Goal: Task Accomplishment & Management: Complete application form

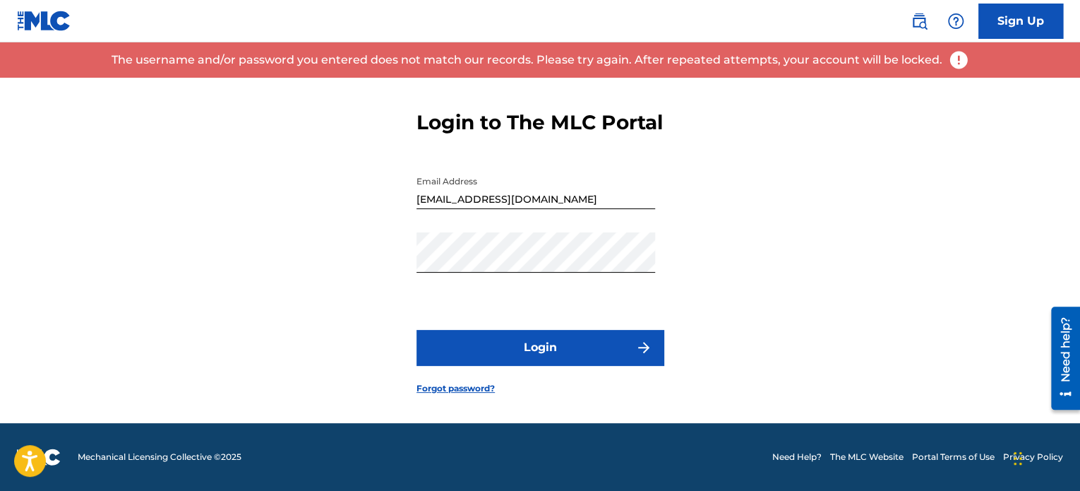
click at [487, 392] on link "Forgot password?" at bounding box center [456, 388] width 78 height 13
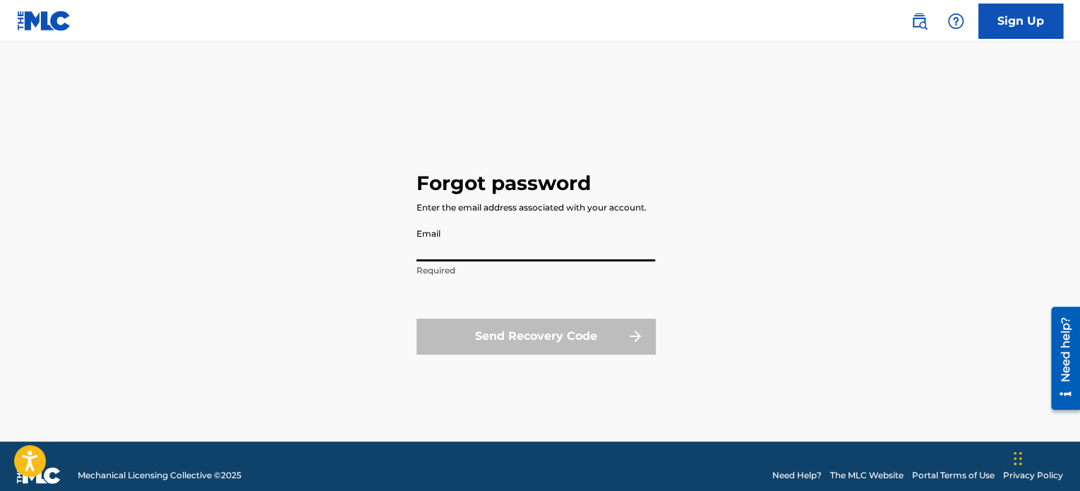
click at [519, 246] on input "Email" at bounding box center [536, 241] width 239 height 40
type input "[EMAIL_ADDRESS][DOMAIN_NAME]"
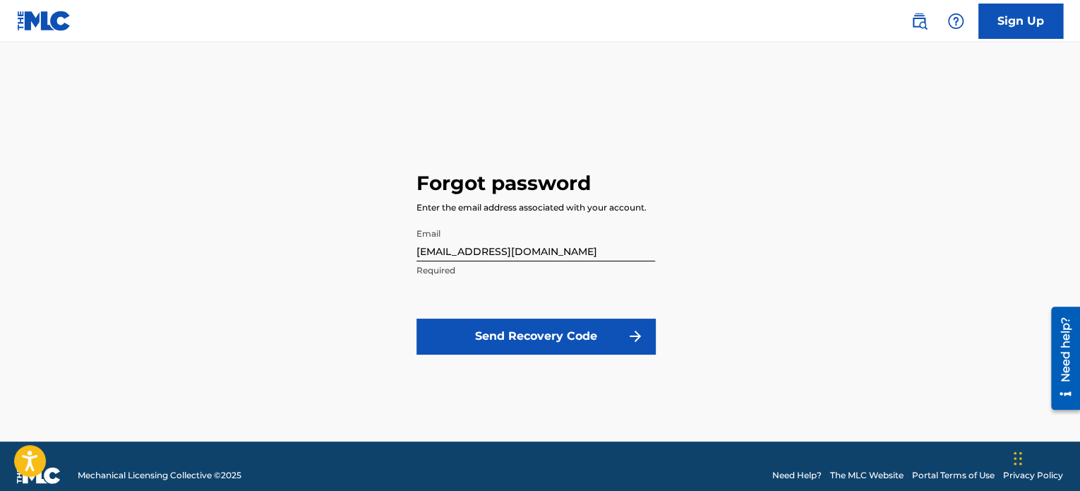
click at [542, 335] on button "Send Recovery Code" at bounding box center [536, 335] width 239 height 35
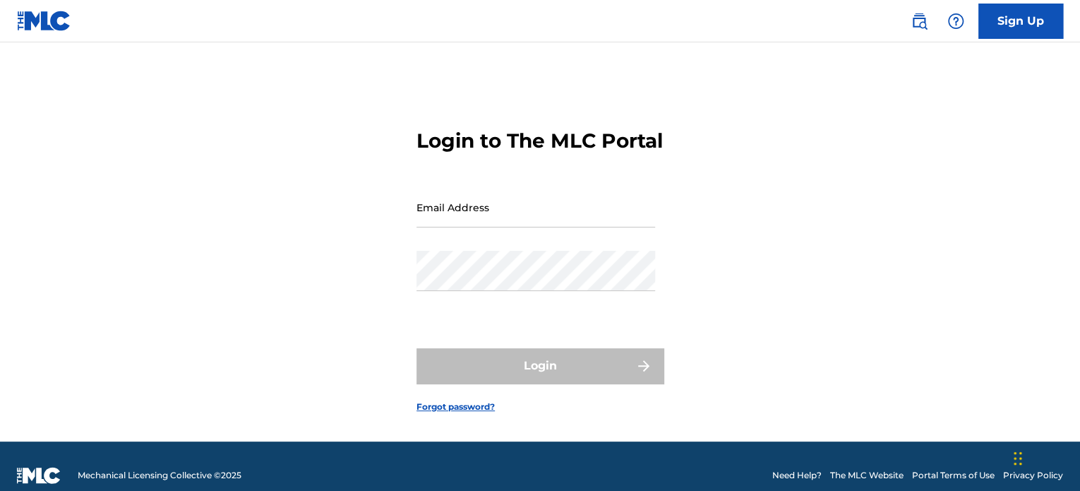
click at [448, 220] on input "Email Address" at bounding box center [536, 207] width 239 height 40
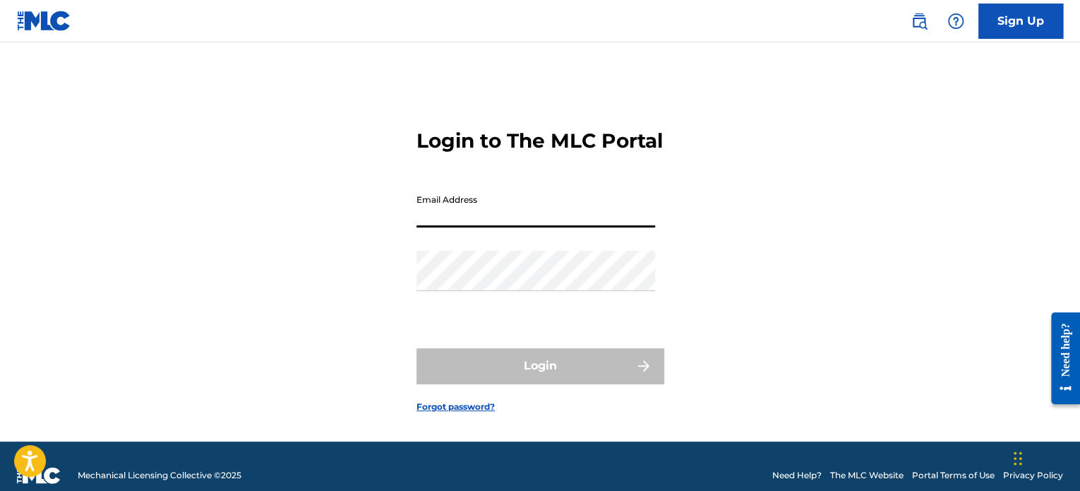
type input "[EMAIL_ADDRESS][DOMAIN_NAME]"
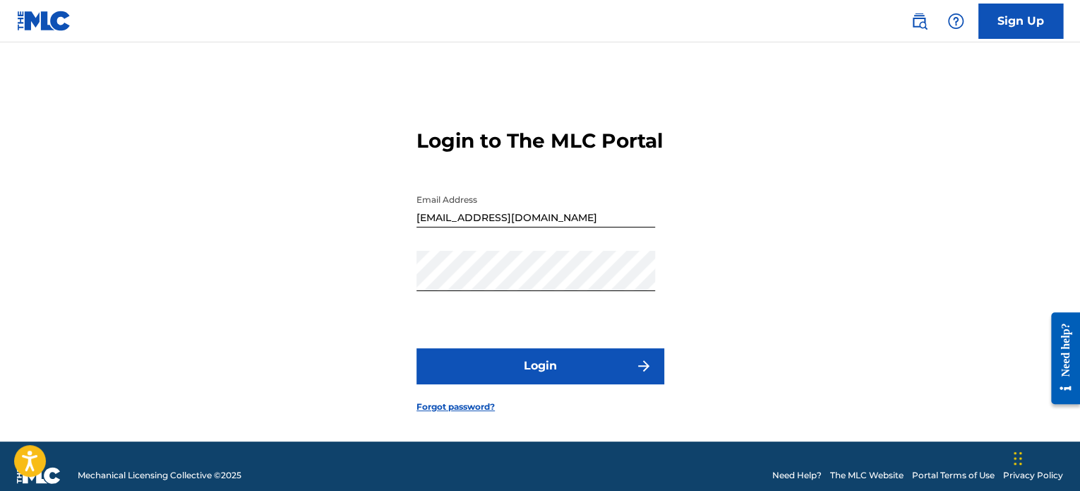
click at [604, 382] on button "Login" at bounding box center [540, 365] width 247 height 35
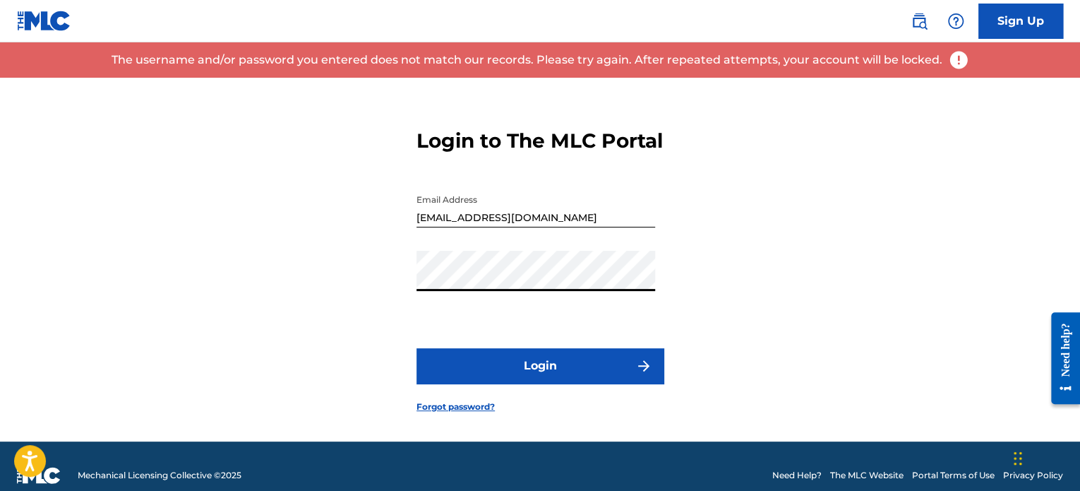
click at [410, 292] on div "Login to The MLC Portal Email Address [EMAIL_ADDRESS][DOMAIN_NAME] Password Log…" at bounding box center [540, 260] width 989 height 364
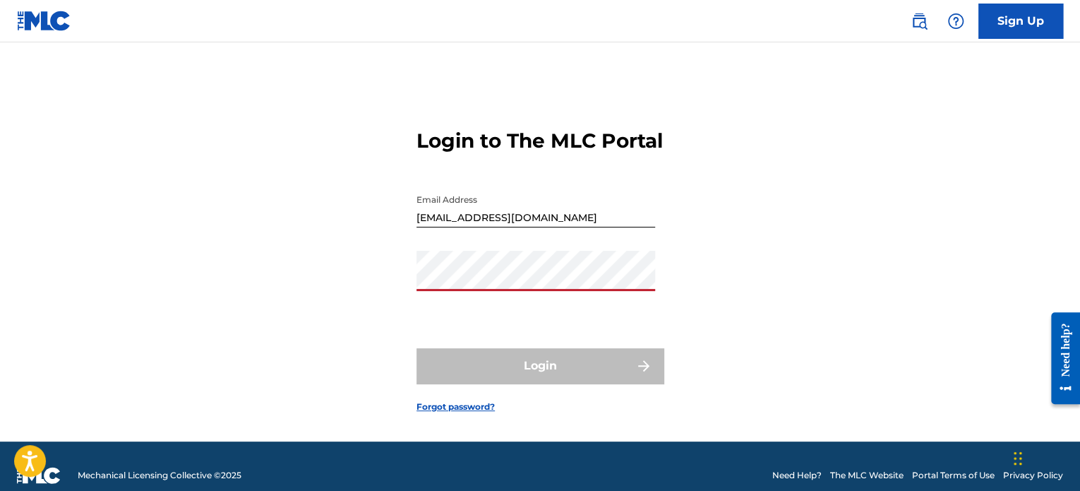
click at [412, 290] on div "Login to The MLC Portal Email Address [EMAIL_ADDRESS][DOMAIN_NAME] Password Log…" at bounding box center [540, 260] width 989 height 364
click at [998, 28] on link "Sign Up" at bounding box center [1021, 21] width 85 height 35
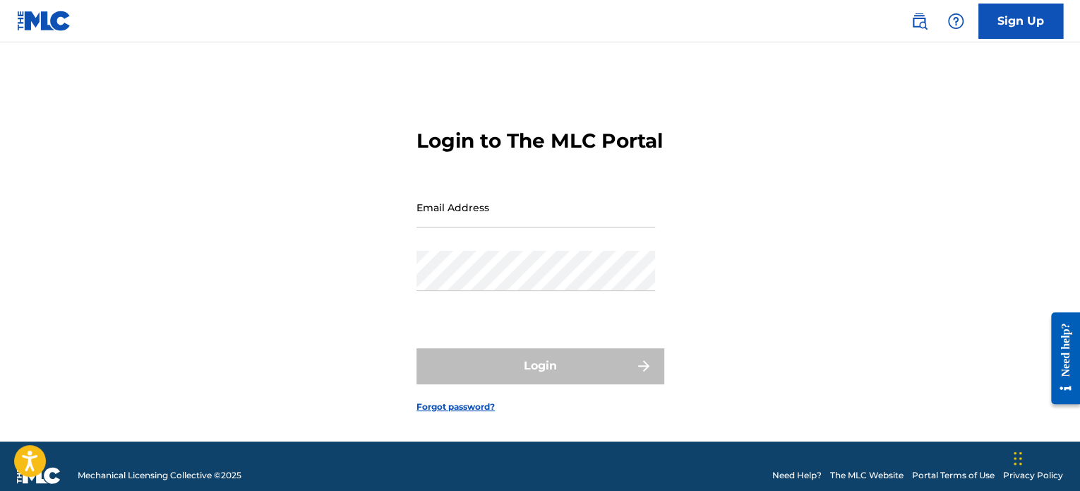
click at [542, 214] on input "Email Address" at bounding box center [536, 207] width 239 height 40
click at [473, 413] on link "Forgot password?" at bounding box center [456, 406] width 78 height 13
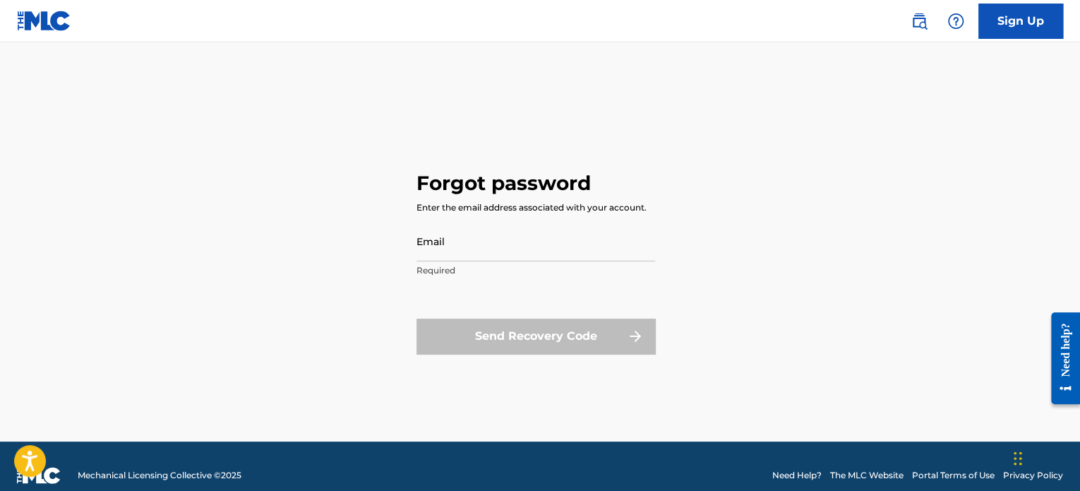
click at [466, 231] on input "Email" at bounding box center [536, 241] width 239 height 40
click at [519, 253] on input "Email" at bounding box center [536, 241] width 239 height 40
type input "[EMAIL_ADDRESS][DOMAIN_NAME]"
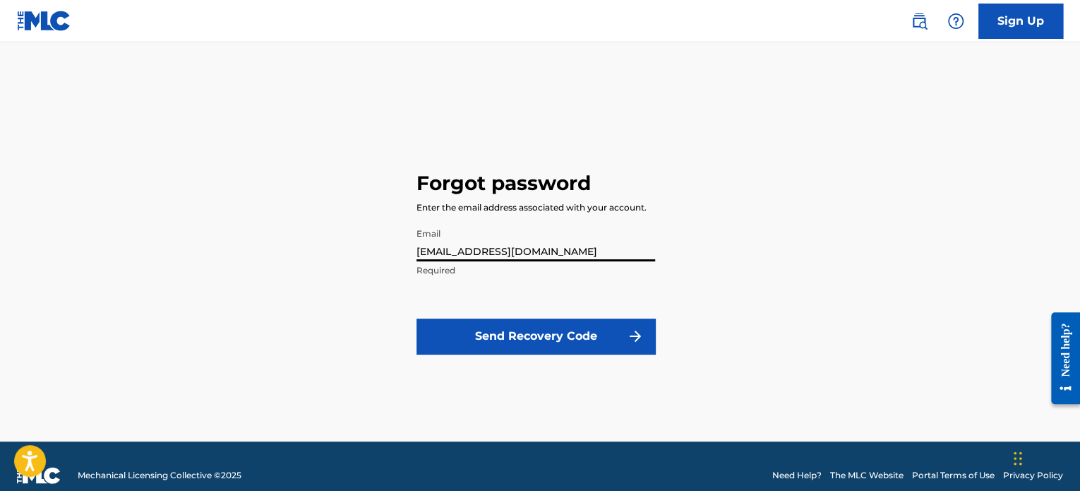
click button "Send Recovery Code" at bounding box center [536, 335] width 239 height 35
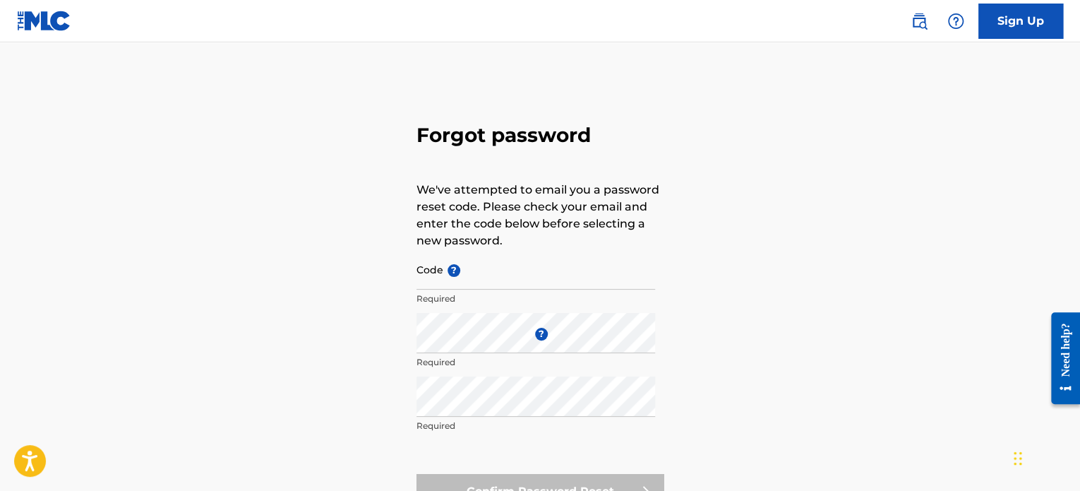
click at [1041, 35] on link "Sign Up" at bounding box center [1021, 21] width 85 height 35
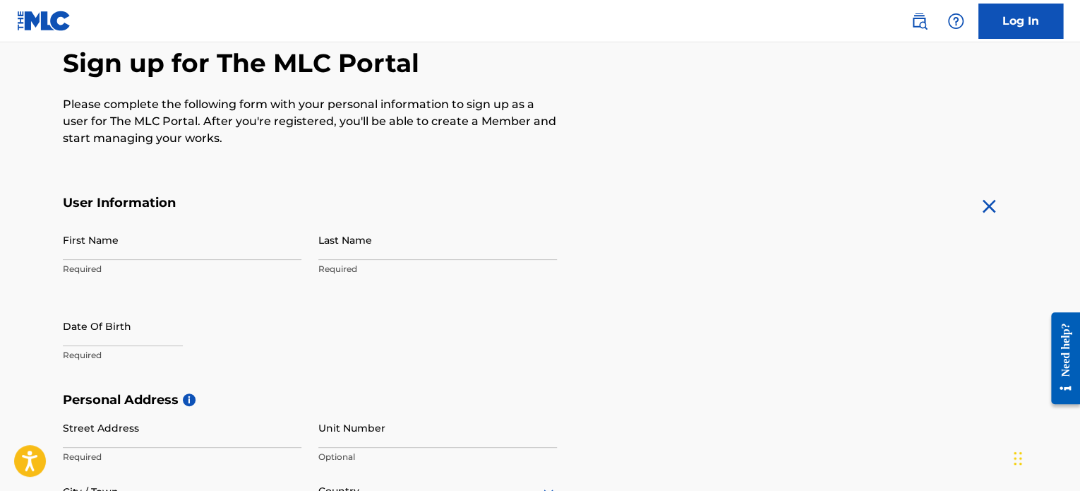
scroll to position [141, 0]
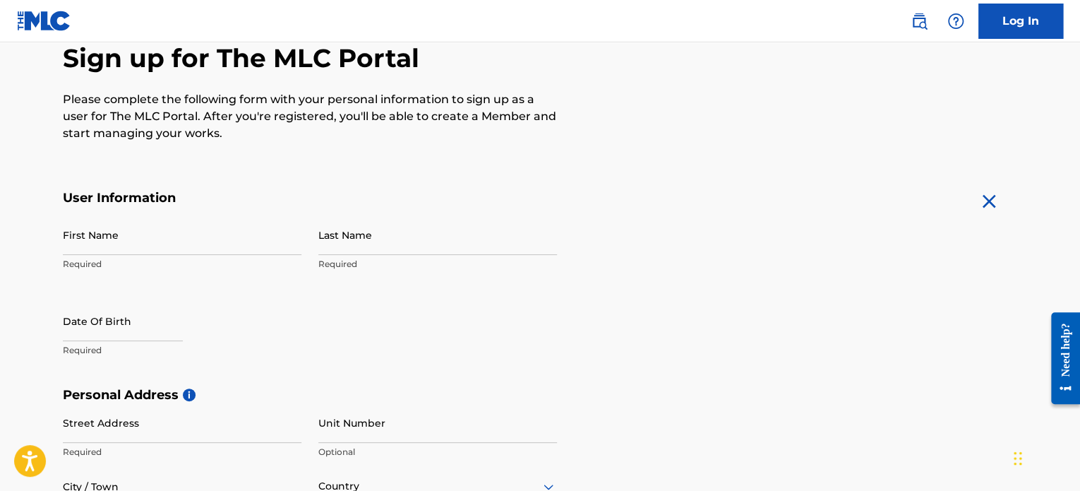
click at [153, 239] on input "First Name" at bounding box center [182, 235] width 239 height 40
type input "[PERSON_NAME]"
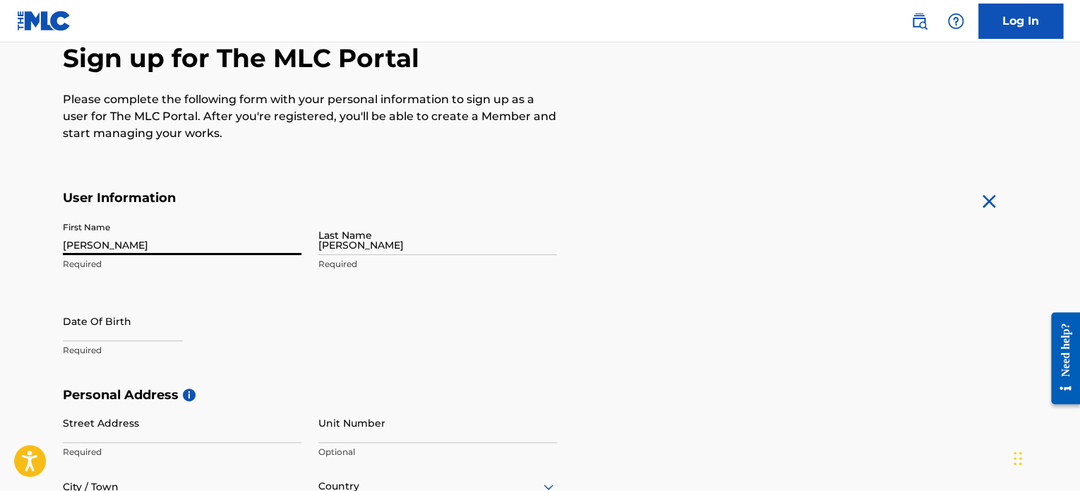
type input "[STREET_ADDRESS]"
type input "[PERSON_NAME][DEMOGRAPHIC_DATA]"
type input "[GEOGRAPHIC_DATA]"
type input "FL"
type input "33545"
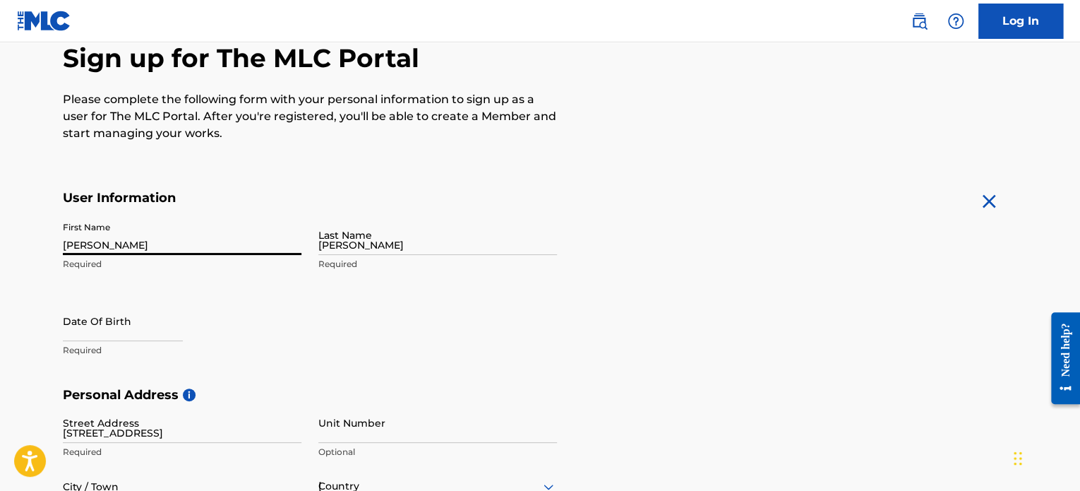
type input "1"
type input "813"
type input "6013002"
type input "[EMAIL_ADDRESS][DOMAIN_NAME]"
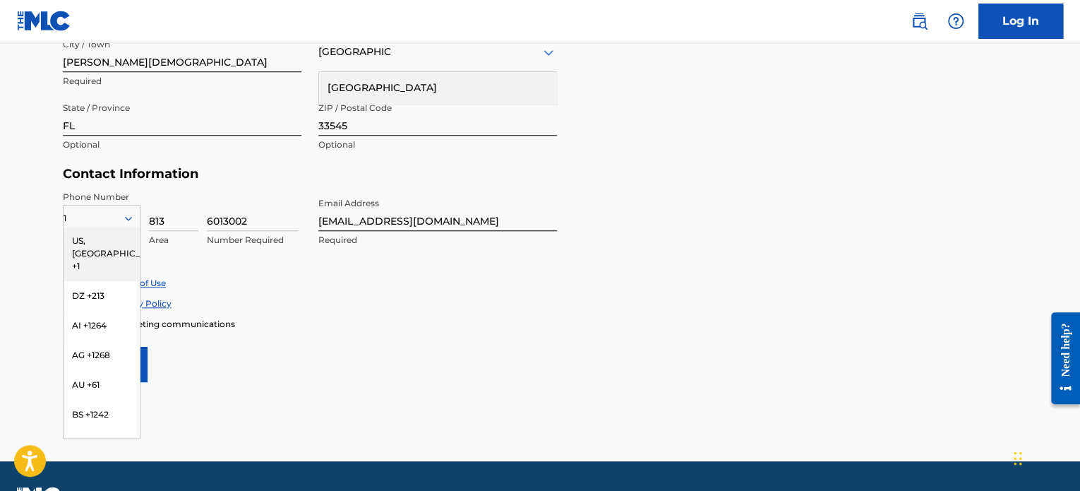
scroll to position [613, 0]
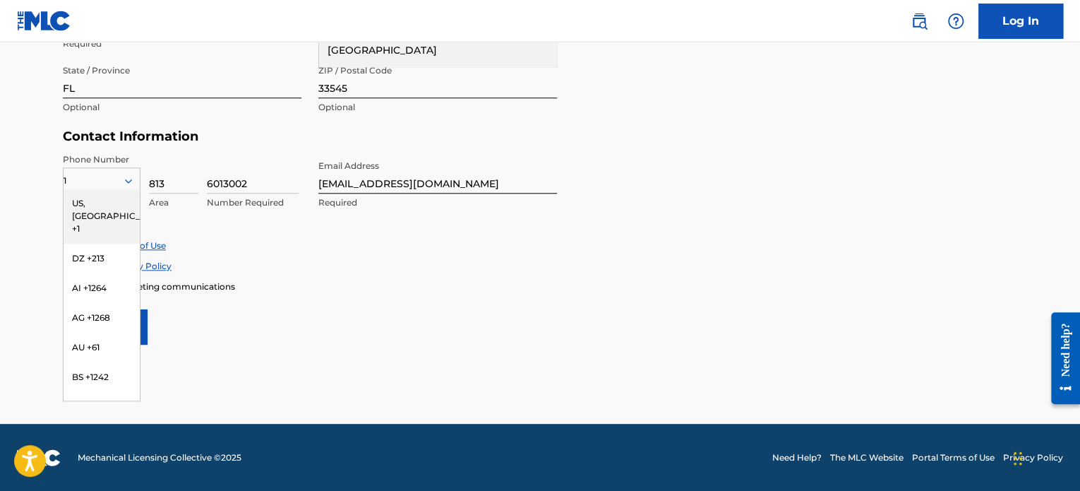
click at [300, 328] on form "User Information First Name [PERSON_NAME] Required Last Name [PERSON_NAME] Requ…" at bounding box center [540, 31] width 955 height 626
click at [276, 127] on div "Personal Address i Street Address [STREET_ADDRESS] Required Unit Number Optiona…" at bounding box center [540, 22] width 955 height 214
click at [105, 201] on div "US, [GEOGRAPHIC_DATA] +1" at bounding box center [102, 216] width 76 height 55
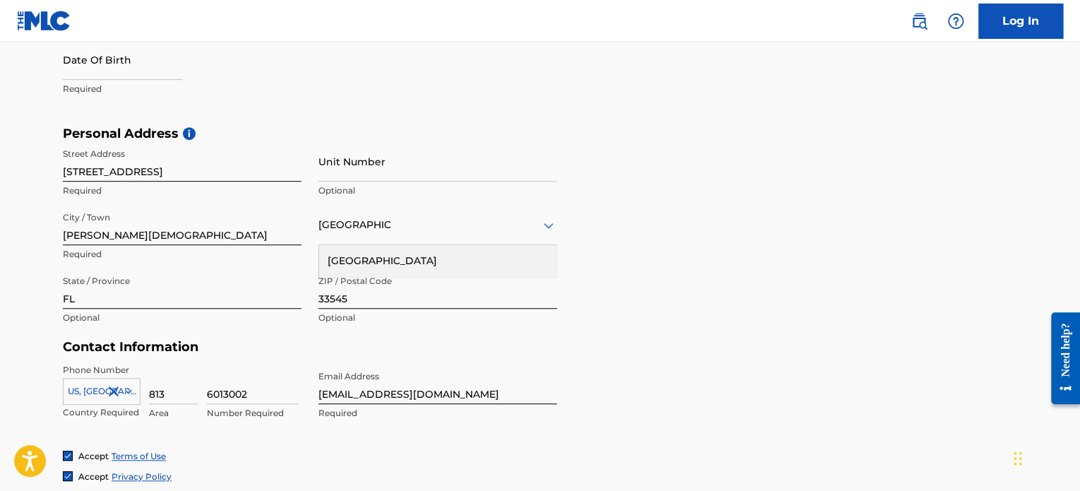
scroll to position [402, 0]
drag, startPoint x: 480, startPoint y: 393, endPoint x: 311, endPoint y: 393, distance: 169.5
click at [311, 393] on div "Phone Number [GEOGRAPHIC_DATA], [GEOGRAPHIC_DATA] +1 Country Required 813 Area …" at bounding box center [310, 407] width 494 height 86
type input "[EMAIL_ADDRESS][DOMAIN_NAME]"
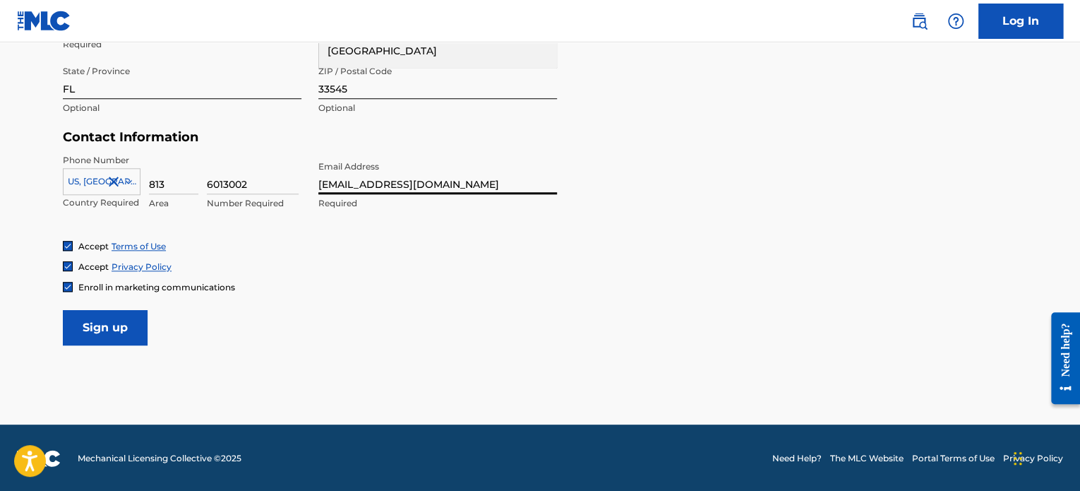
scroll to position [613, 0]
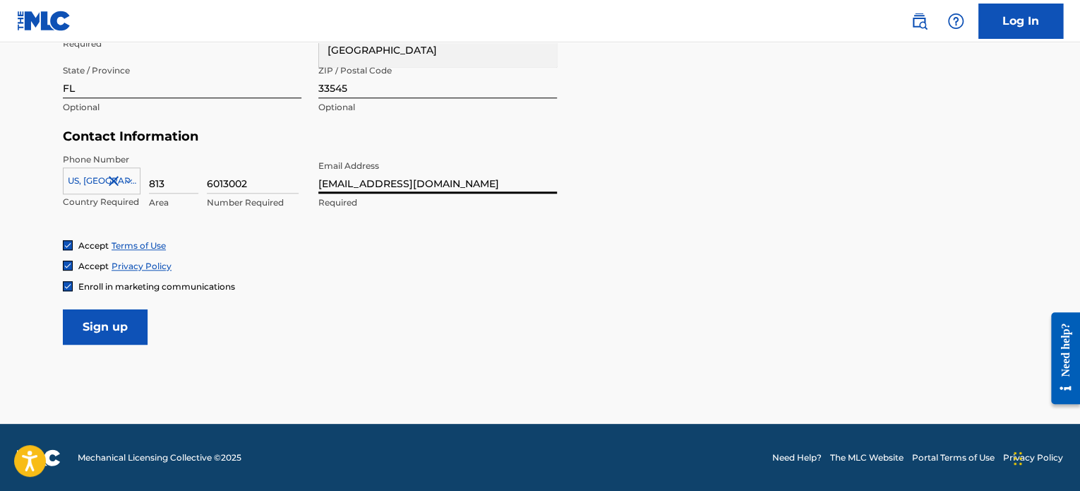
drag, startPoint x: 121, startPoint y: 326, endPoint x: 153, endPoint y: 331, distance: 32.3
click at [121, 325] on input "Sign up" at bounding box center [105, 326] width 85 height 35
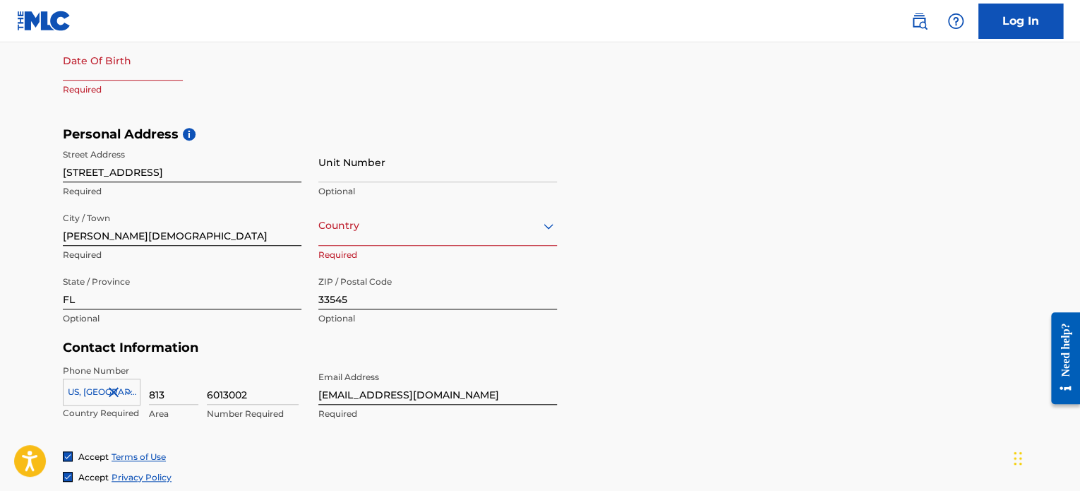
scroll to position [401, 0]
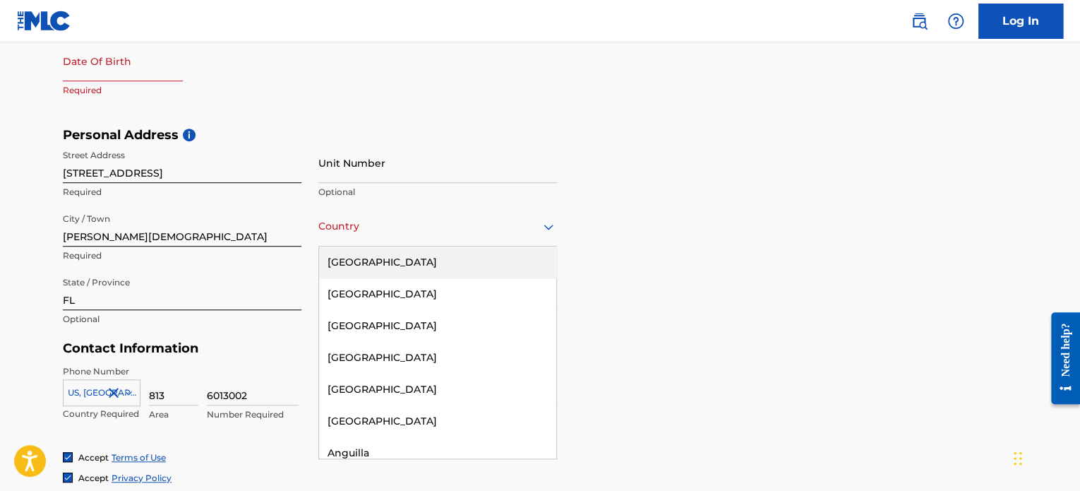
click at [384, 213] on div "Country" at bounding box center [437, 226] width 239 height 40
click at [387, 254] on div "[GEOGRAPHIC_DATA]" at bounding box center [437, 262] width 237 height 32
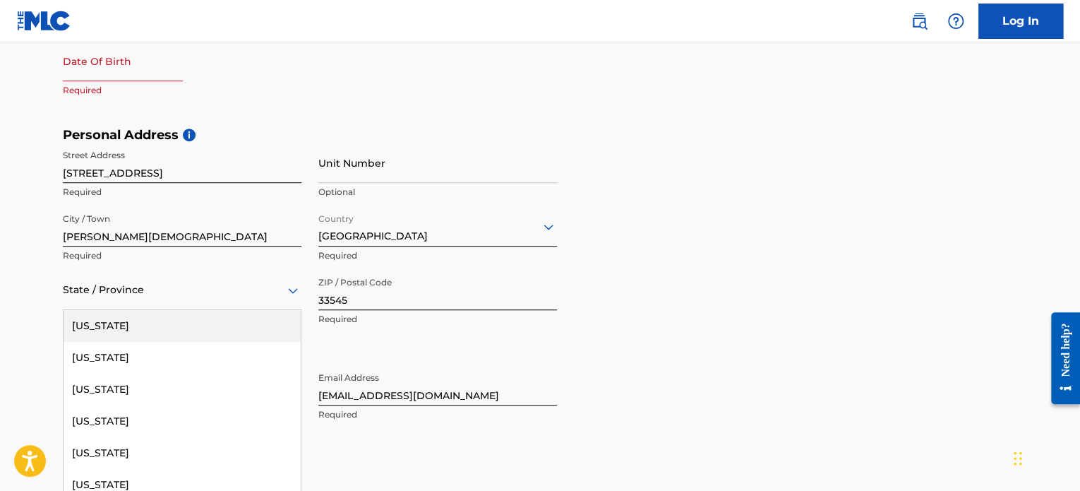
scroll to position [432, 0]
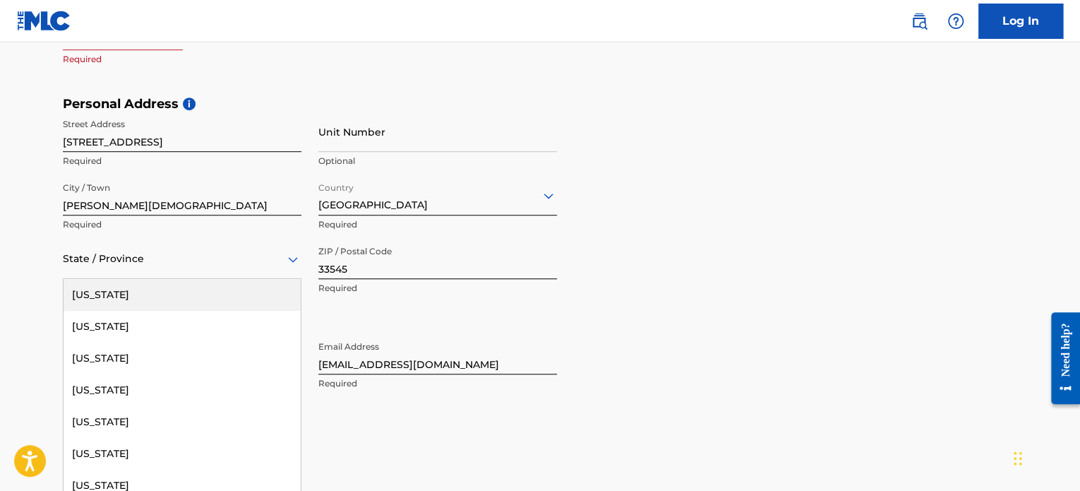
click at [155, 279] on div "57 results available. Use Up and Down to choose options, press Enter to select …" at bounding box center [182, 259] width 239 height 40
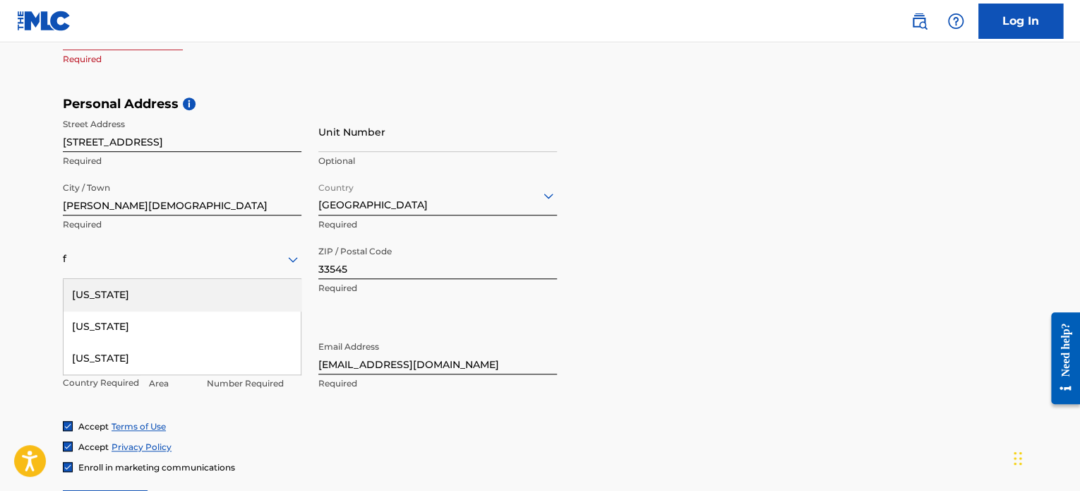
type input "f"
click at [30, 297] on main "The MLC uses identity verification before a user is registered to comply with K…" at bounding box center [540, 107] width 1080 height 994
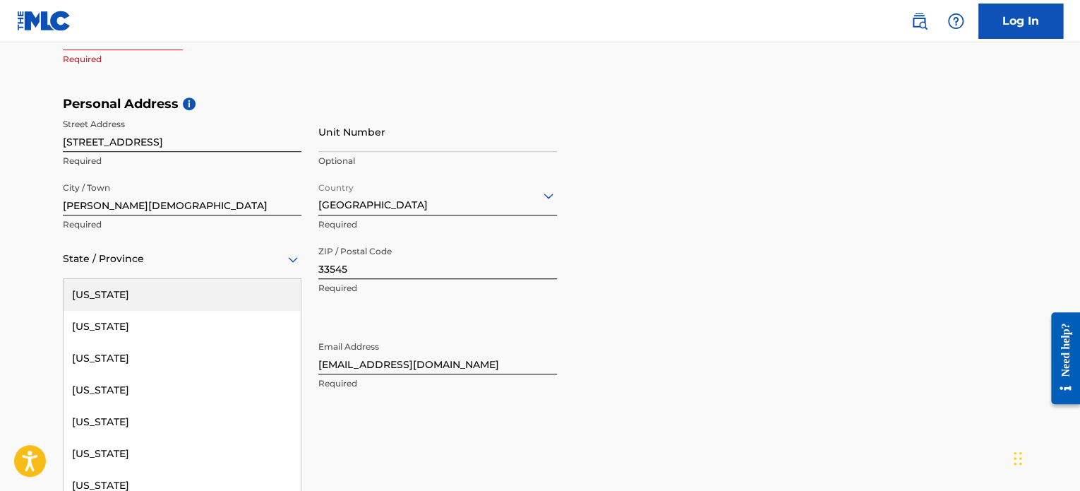
click at [147, 265] on div at bounding box center [182, 259] width 239 height 18
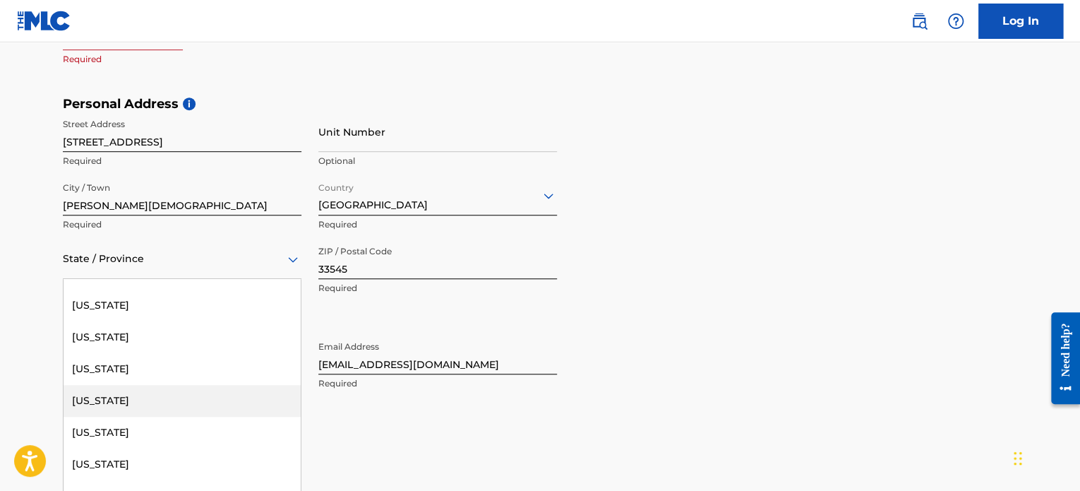
scroll to position [212, 0]
click at [153, 407] on div "[US_STATE]" at bounding box center [182, 401] width 237 height 32
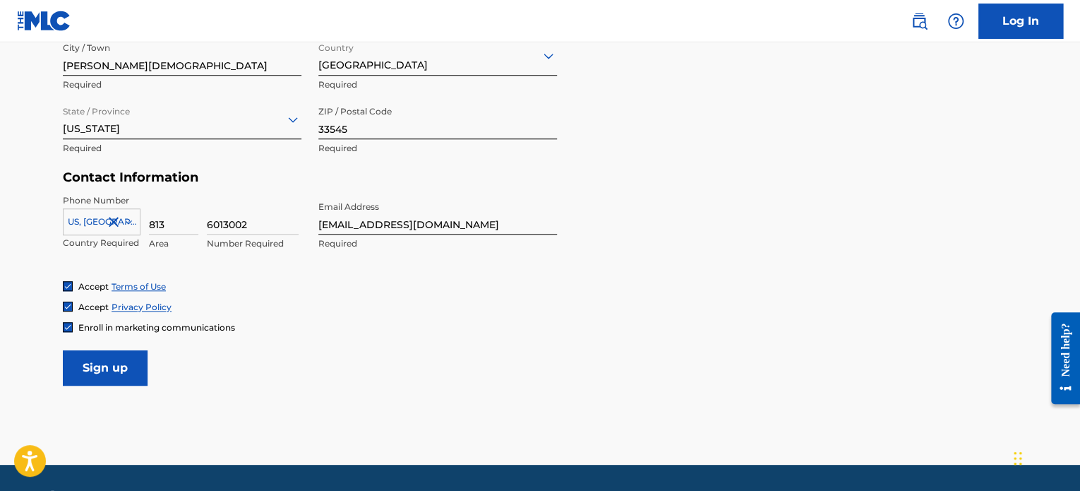
scroll to position [573, 0]
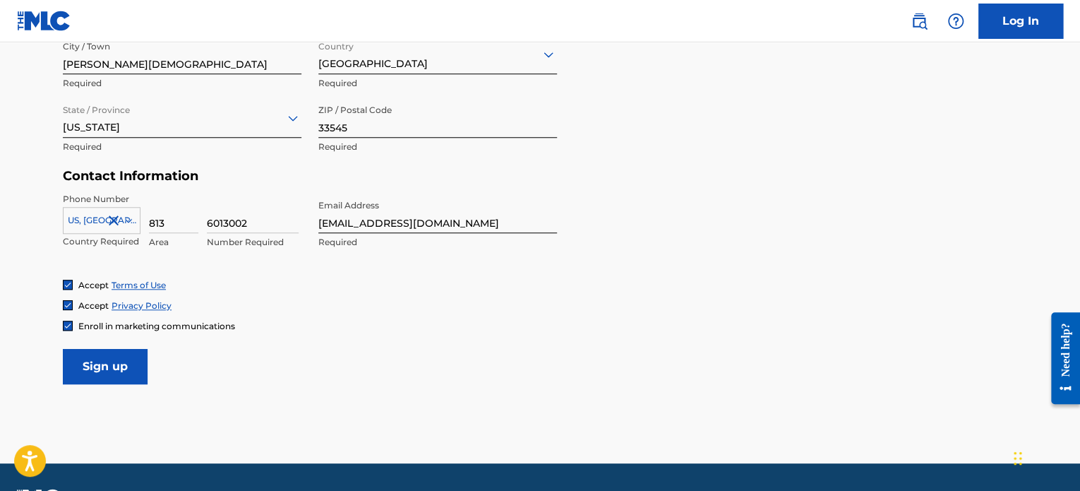
click at [132, 358] on input "Sign up" at bounding box center [105, 366] width 85 height 35
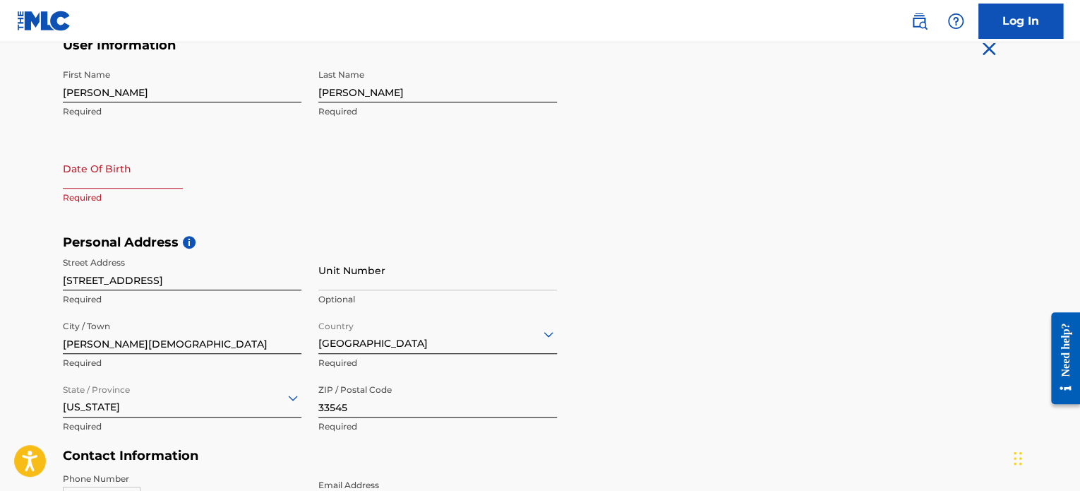
scroll to position [292, 0]
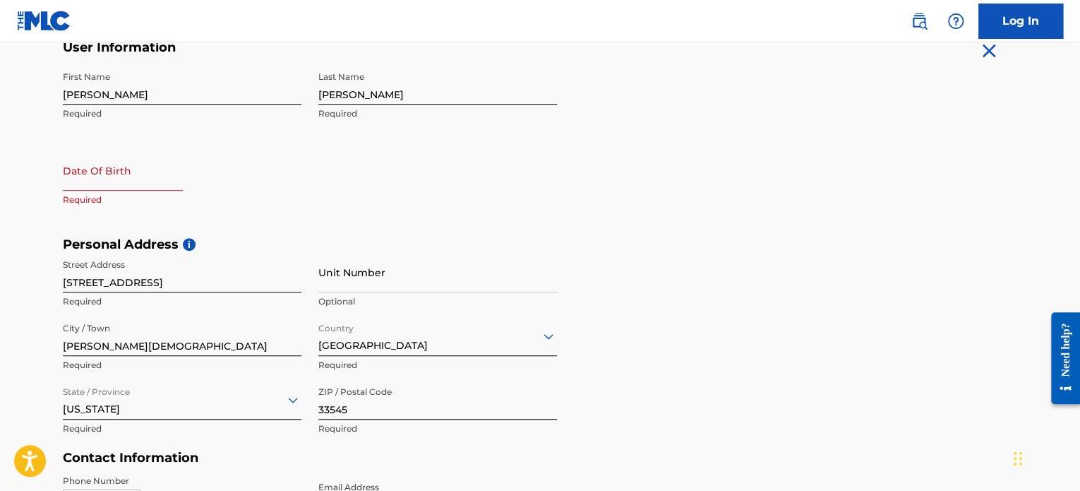
click at [84, 180] on input "text" at bounding box center [123, 170] width 120 height 40
select select "7"
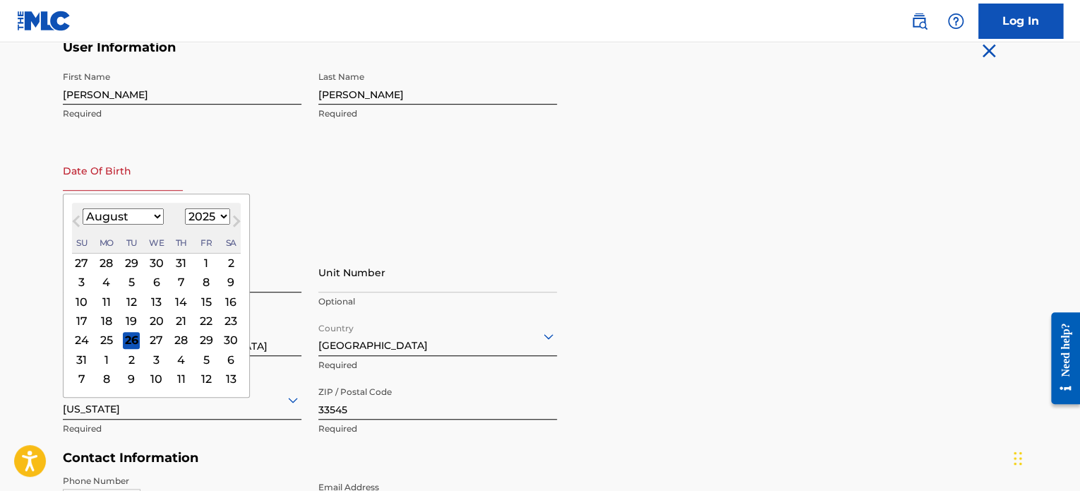
click at [218, 213] on select "1899 1900 1901 1902 1903 1904 1905 1906 1907 1908 1909 1910 1911 1912 1913 1914…" at bounding box center [207, 216] width 45 height 16
select select "1976"
click at [185, 208] on select "1899 1900 1901 1902 1903 1904 1905 1906 1907 1908 1909 1910 1911 1912 1913 1914…" at bounding box center [207, 216] width 45 height 16
click at [153, 217] on select "January February March April May June July August September October November De…" at bounding box center [123, 216] width 81 height 16
select select "8"
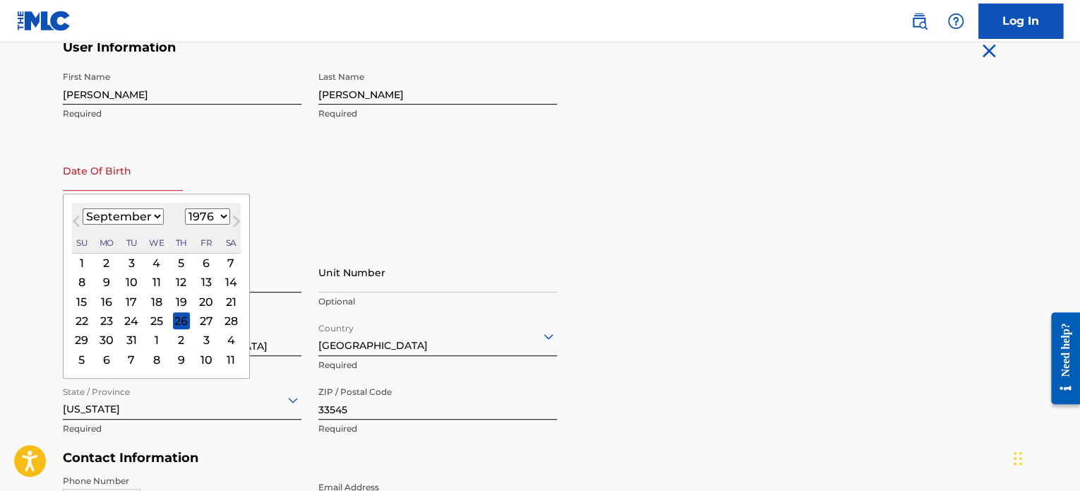
click at [83, 208] on select "January February March April May June July August September October November De…" at bounding box center [123, 216] width 81 height 16
click at [136, 339] on div "28" at bounding box center [131, 340] width 17 height 17
type input "[DATE]"
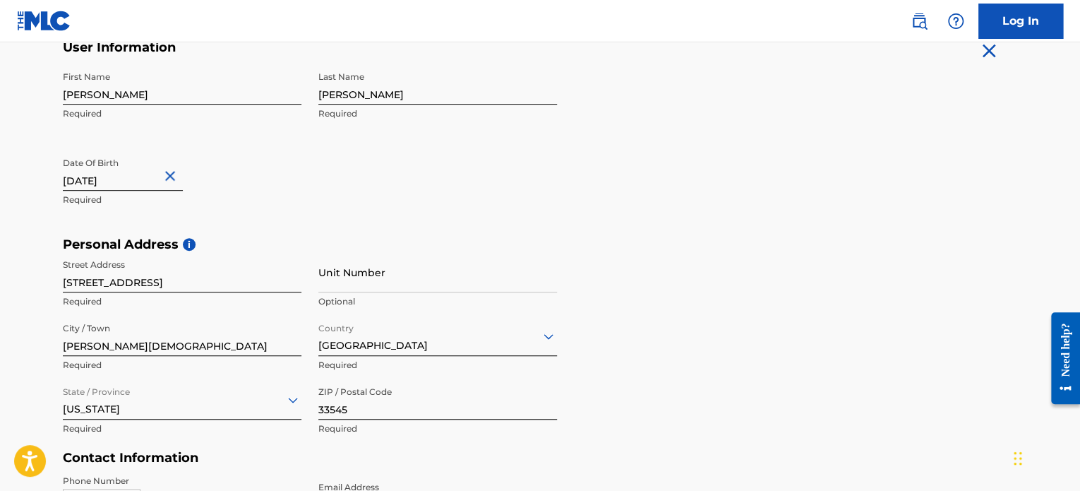
click at [679, 335] on div "Personal Address i Street Address [STREET_ADDRESS] Required Unit Number Optiona…" at bounding box center [540, 344] width 955 height 214
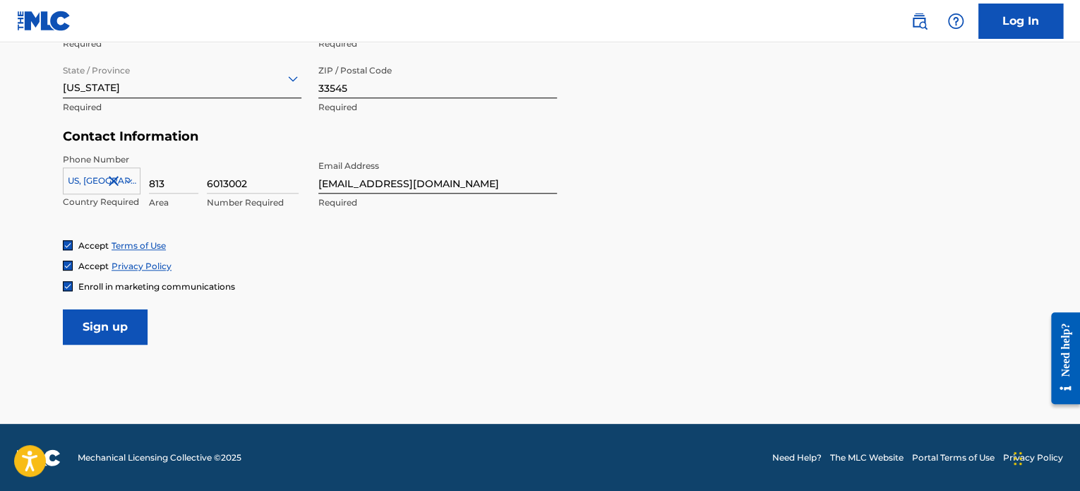
click at [113, 324] on input "Sign up" at bounding box center [105, 326] width 85 height 35
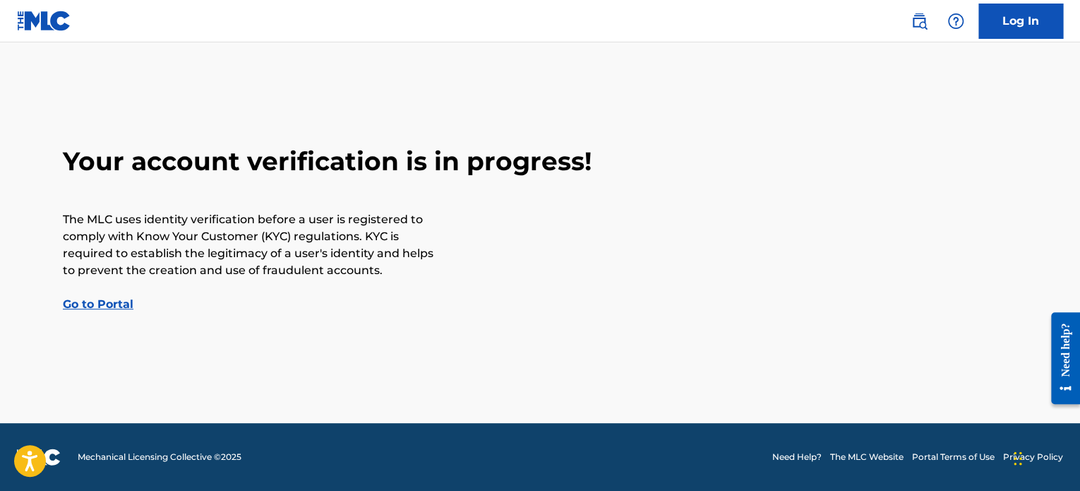
click at [107, 309] on link "Go to Portal" at bounding box center [98, 303] width 71 height 13
